Goal: Information Seeking & Learning: Find specific fact

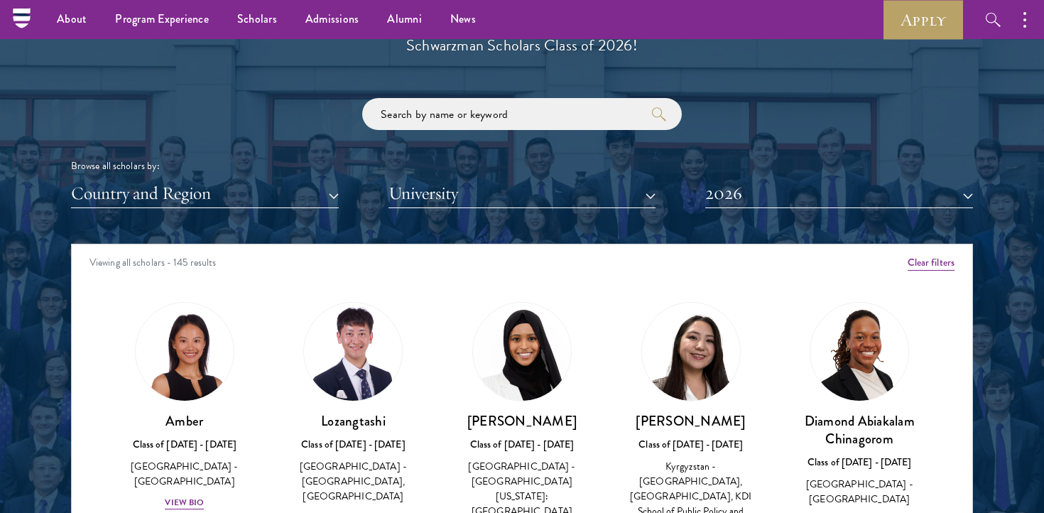
scroll to position [1620, 0]
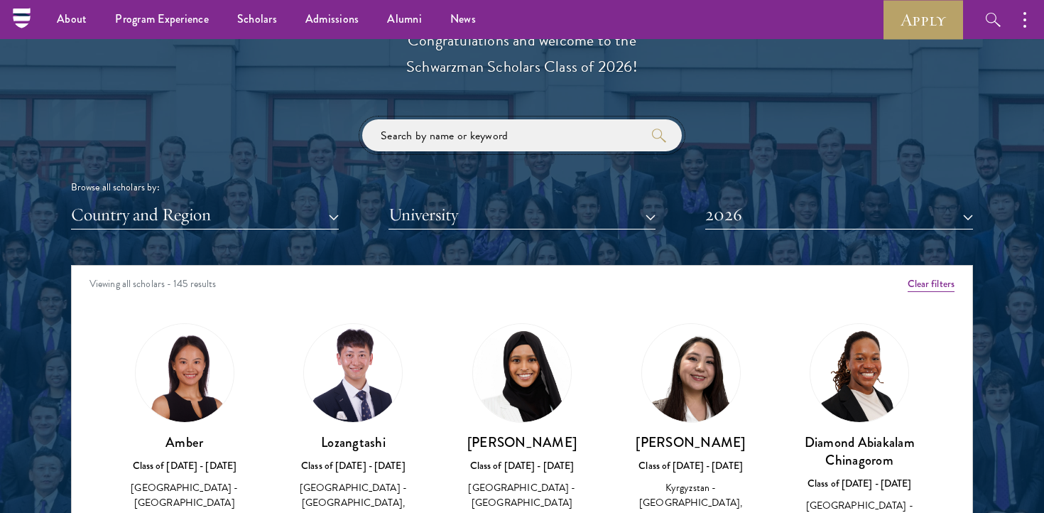
click at [447, 132] on input "search" at bounding box center [522, 135] width 320 height 32
click at [817, 209] on button "2026" at bounding box center [839, 214] width 268 height 29
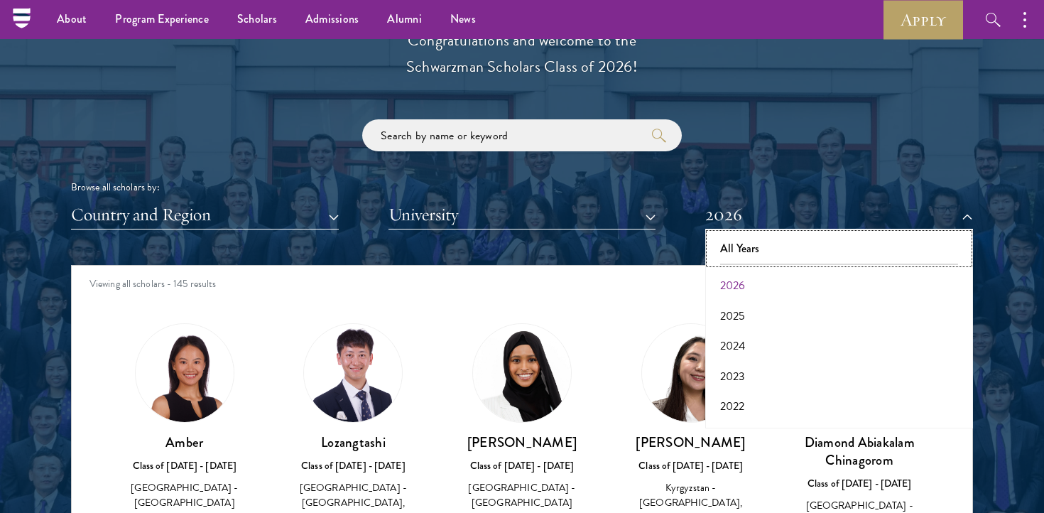
click at [762, 239] on button "All Years" at bounding box center [838, 249] width 259 height 30
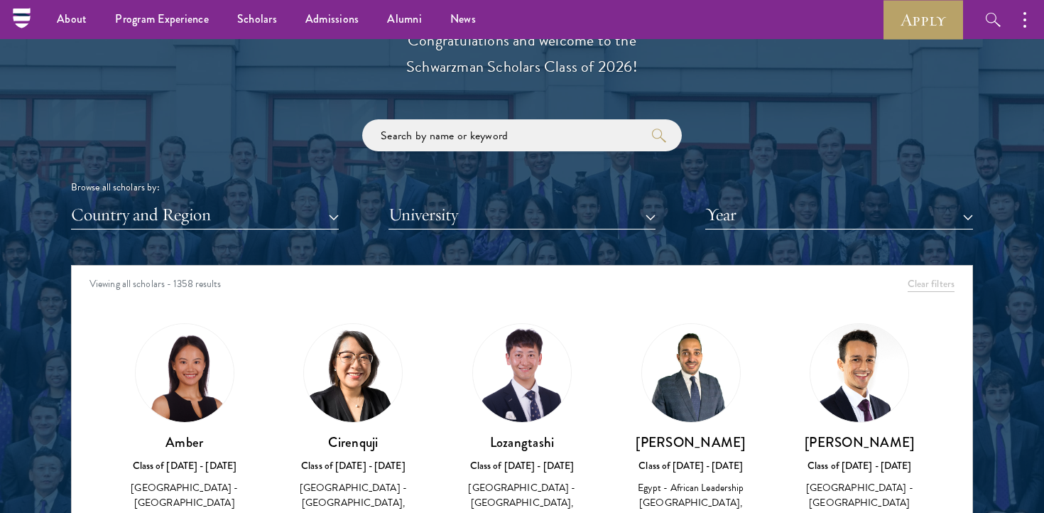
click at [556, 157] on div "Browse all scholars by: Country and Region All Countries and Regions [GEOGRAPHI…" at bounding box center [522, 174] width 902 height 110
click at [554, 144] on input "search" at bounding box center [522, 135] width 320 height 32
click button "submit" at bounding box center [0, 0] width 0 height 0
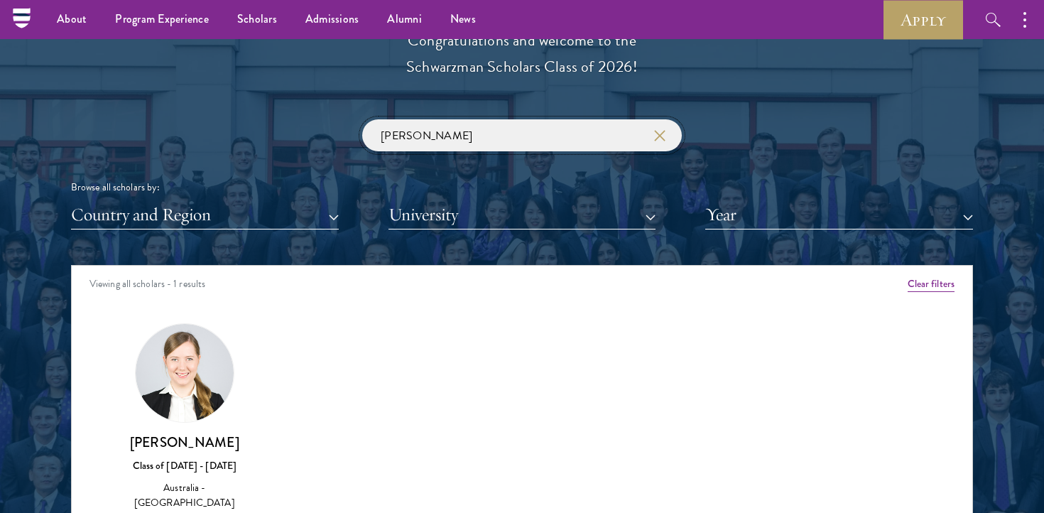
drag, startPoint x: 447, startPoint y: 147, endPoint x: 349, endPoint y: 125, distance: 100.4
click at [349, 126] on div "[PERSON_NAME] Browse all scholars by: Country and Region All Countries and Regi…" at bounding box center [522, 174] width 902 height 110
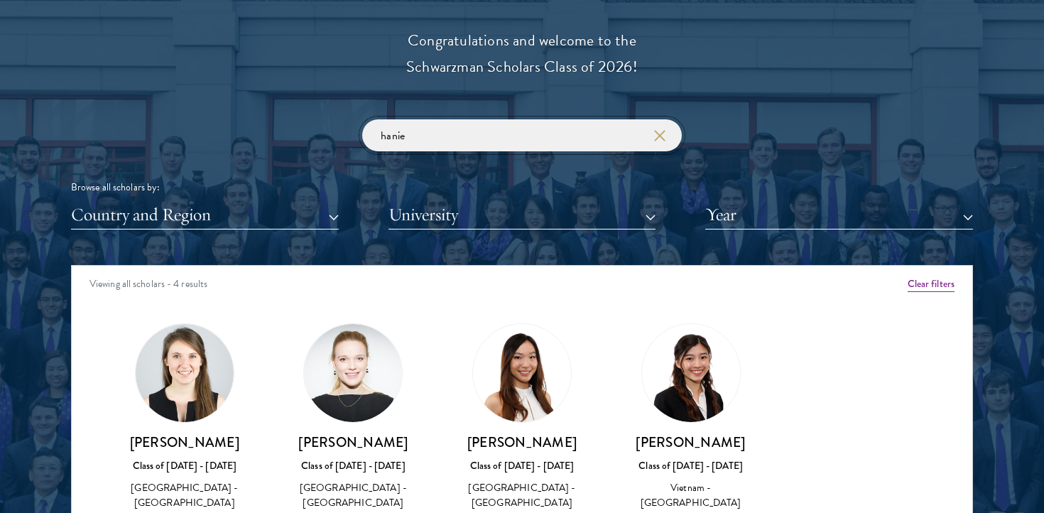
scroll to position [1678, 0]
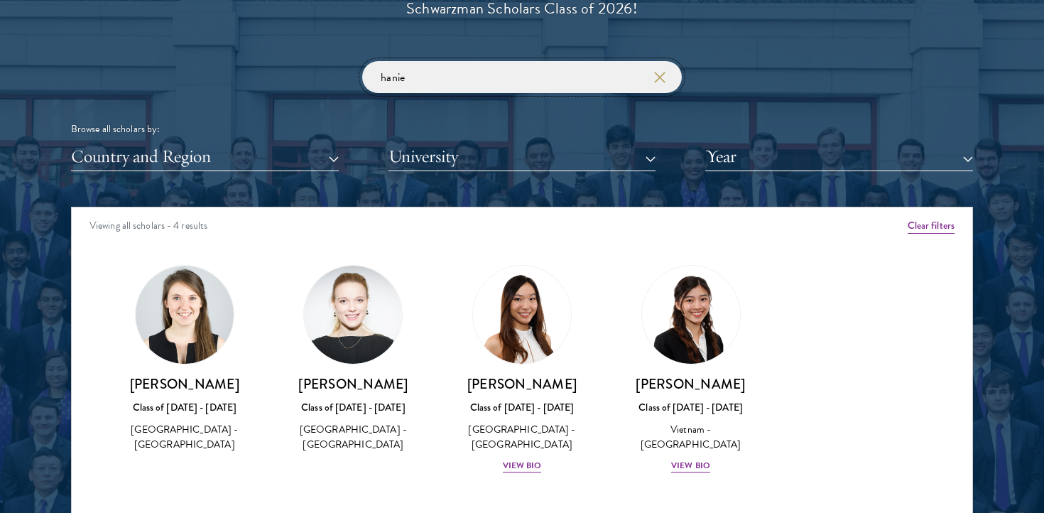
click at [393, 75] on input "hanie" at bounding box center [522, 77] width 320 height 32
paste input "[PERSON_NAME]"
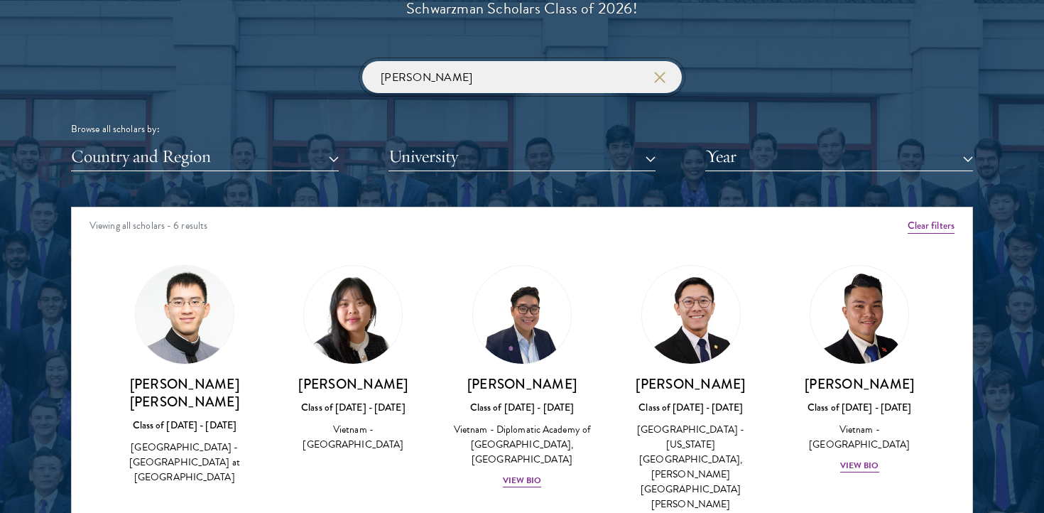
scroll to position [1730, 0]
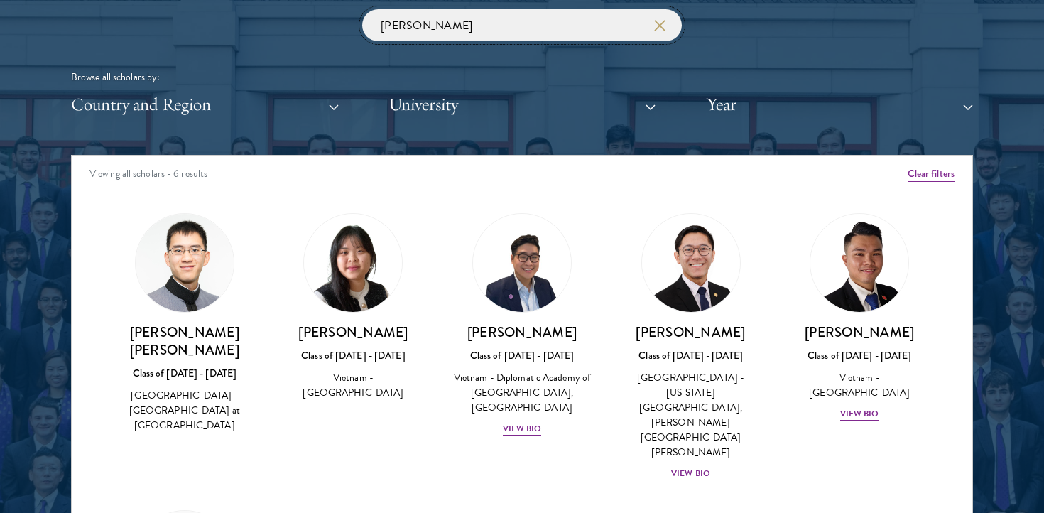
type input "[PERSON_NAME]"
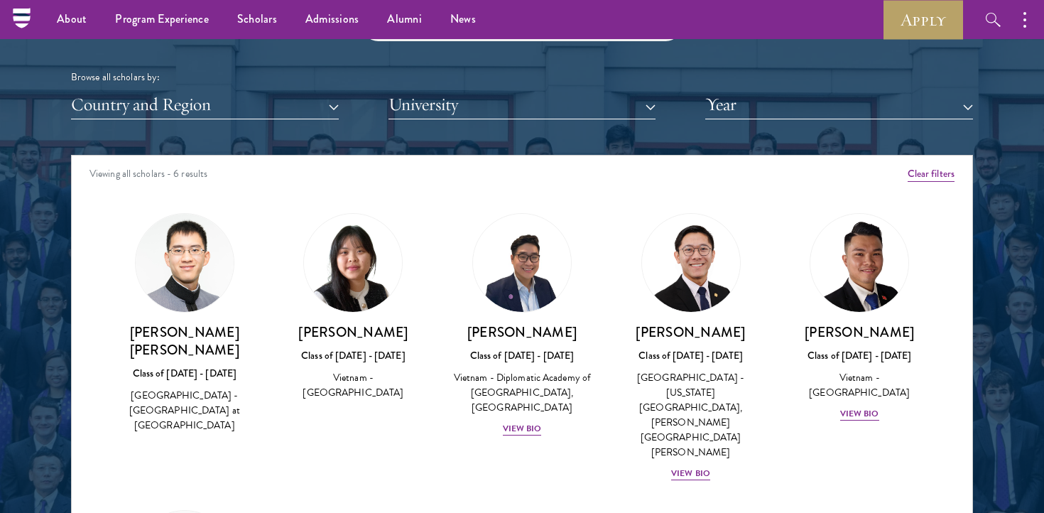
scroll to position [1688, 0]
